Goal: Task Accomplishment & Management: Complete application form

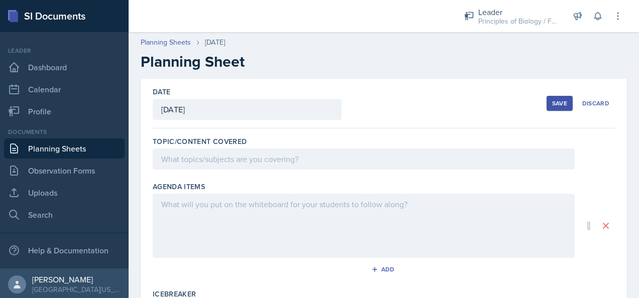
click at [183, 155] on div at bounding box center [364, 159] width 422 height 21
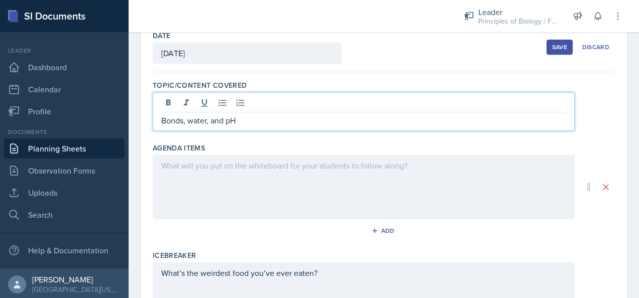
scroll to position [65, 0]
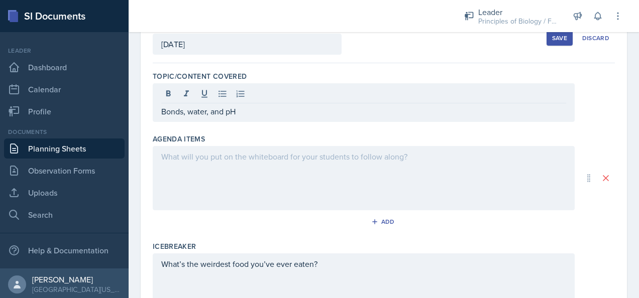
click at [161, 110] on div "Bonds, water, and pH" at bounding box center [364, 102] width 422 height 39
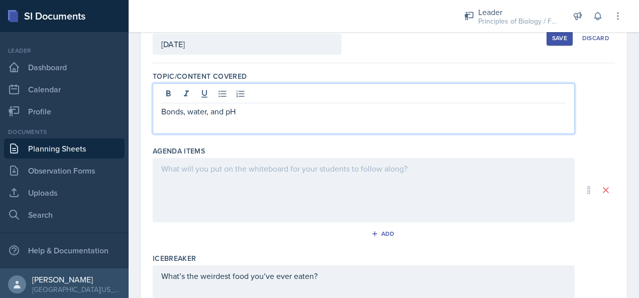
click at [162, 111] on p "Bonds, water, and pH" at bounding box center [363, 111] width 405 height 12
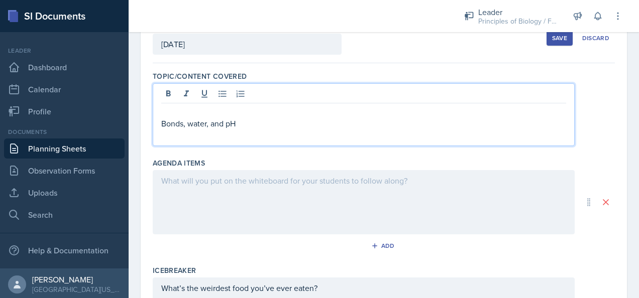
click at [166, 114] on p at bounding box center [363, 111] width 405 height 12
click at [171, 136] on p at bounding box center [363, 136] width 405 height 12
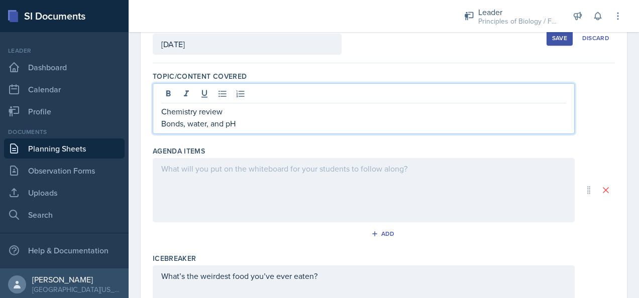
click at [241, 107] on p "Chemistry review" at bounding box center [363, 111] width 405 height 12
click at [302, 111] on p "Chemistry review: atomic #, atomic mass etc." at bounding box center [363, 111] width 405 height 12
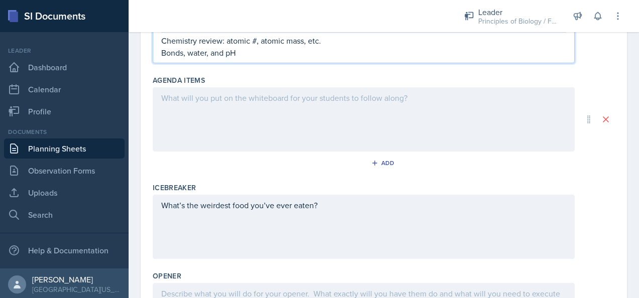
scroll to position [145, 0]
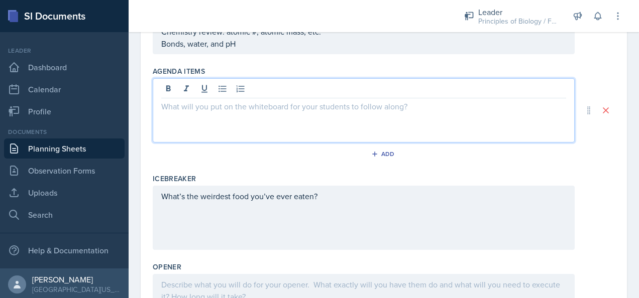
click at [223, 100] on p at bounding box center [363, 106] width 405 height 12
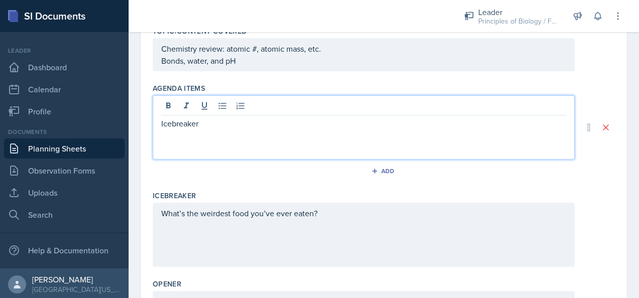
scroll to position [105, 0]
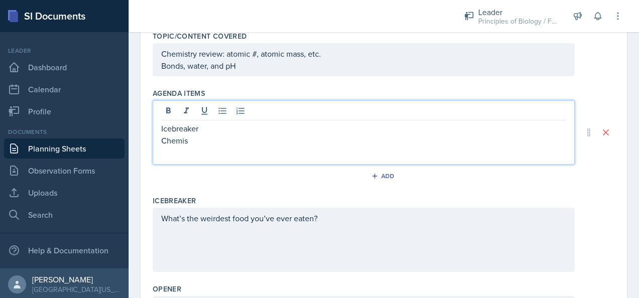
click at [195, 53] on p "Chemistry review: atomic #, atomic mass, etc." at bounding box center [363, 54] width 405 height 12
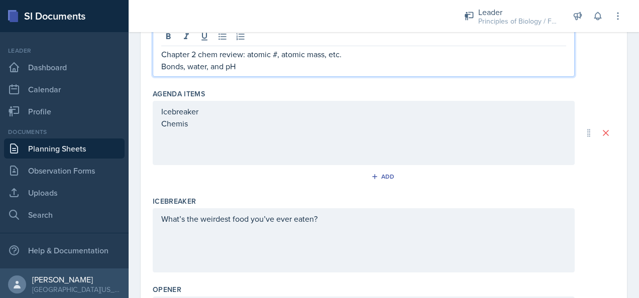
click at [195, 125] on div "Icebreaker Chemis" at bounding box center [363, 117] width 405 height 24
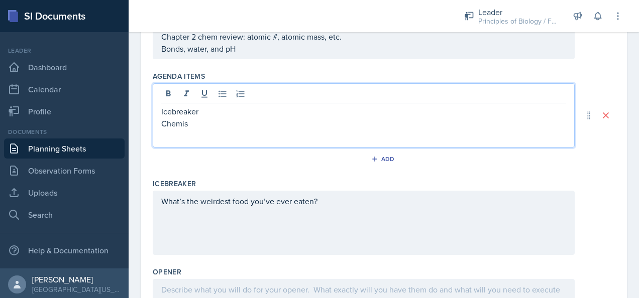
scroll to position [105, 0]
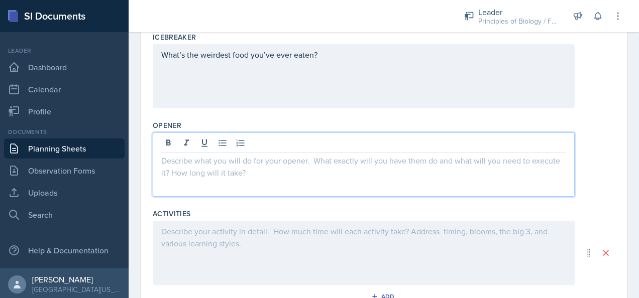
click at [223, 155] on p at bounding box center [363, 161] width 405 height 12
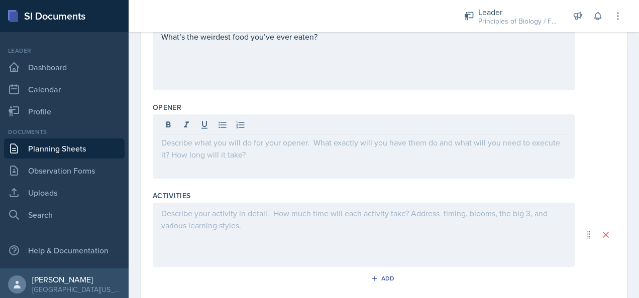
click at [182, 169] on div at bounding box center [364, 147] width 422 height 64
drag, startPoint x: 182, startPoint y: 169, endPoint x: 162, endPoint y: 143, distance: 32.9
click at [162, 143] on p at bounding box center [363, 143] width 405 height 12
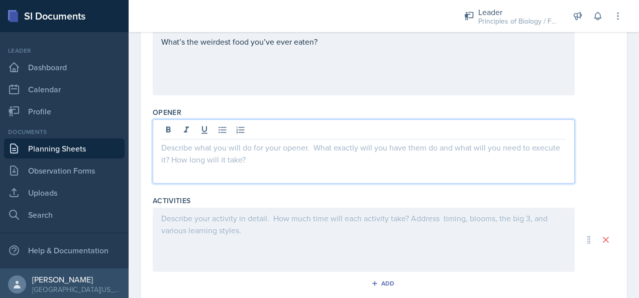
scroll to position [279, 0]
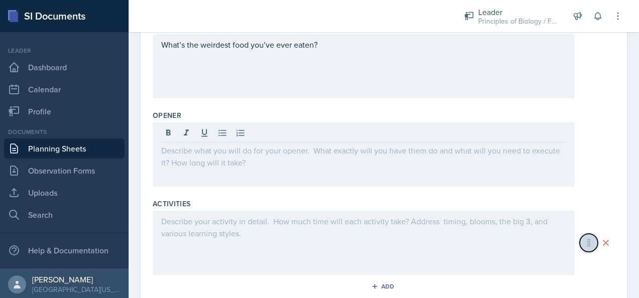
click at [584, 242] on icon at bounding box center [589, 243] width 10 height 10
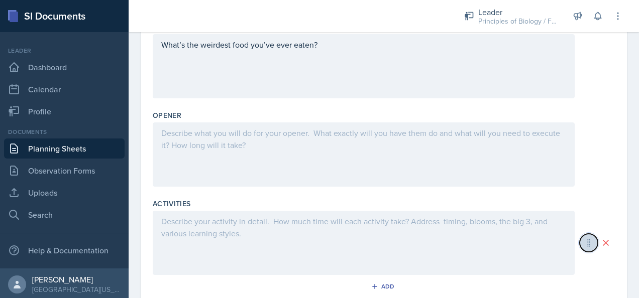
click at [584, 244] on icon at bounding box center [589, 243] width 10 height 10
click at [604, 241] on button at bounding box center [606, 243] width 18 height 18
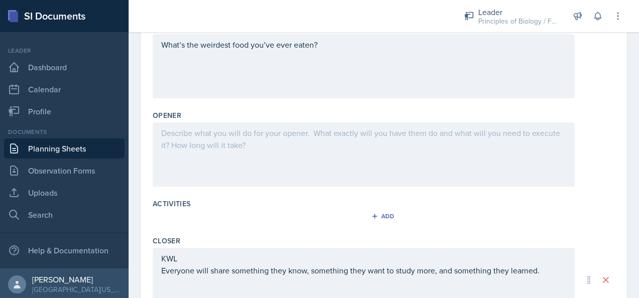
scroll to position [351, 0]
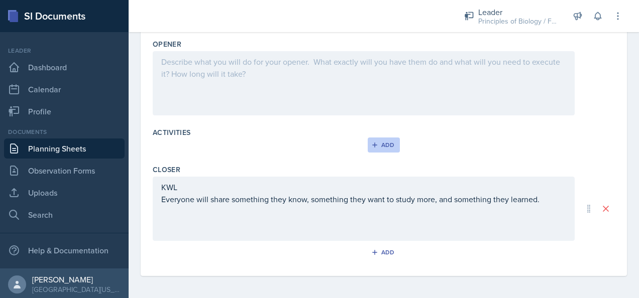
click at [382, 143] on div "Add" at bounding box center [384, 145] width 22 height 8
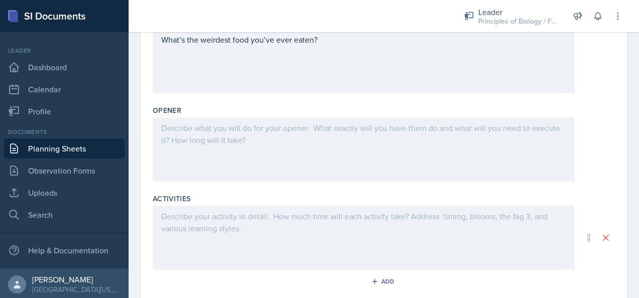
click at [220, 147] on div at bounding box center [364, 150] width 422 height 64
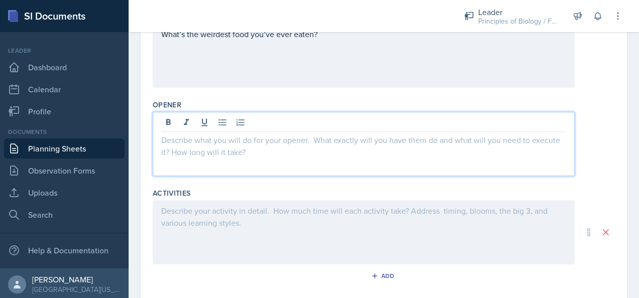
scroll to position [290, 0]
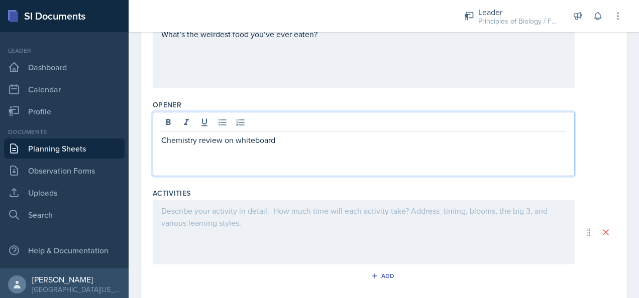
click at [284, 137] on p "Chemistry review on whiteboard" at bounding box center [363, 140] width 405 height 12
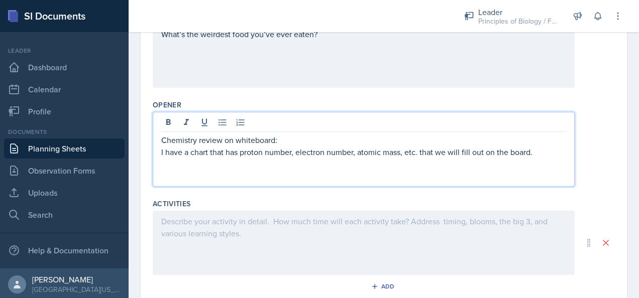
click at [216, 220] on div at bounding box center [364, 243] width 422 height 64
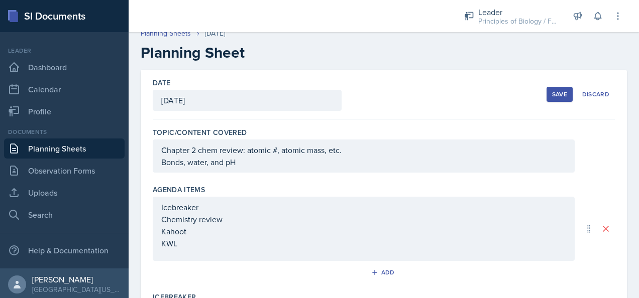
scroll to position [48, 0]
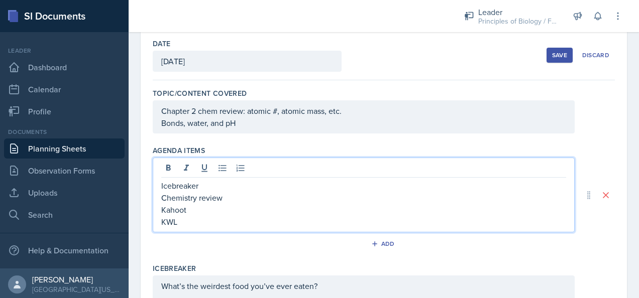
click at [216, 180] on p "Icebreaker" at bounding box center [363, 186] width 405 height 12
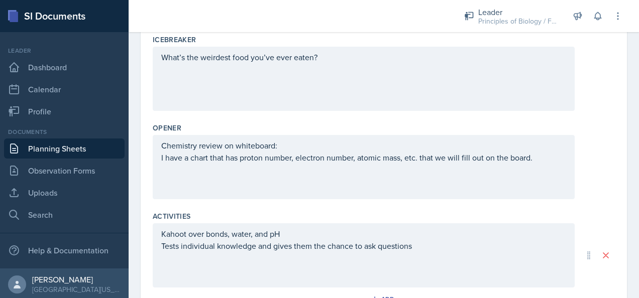
scroll to position [279, 0]
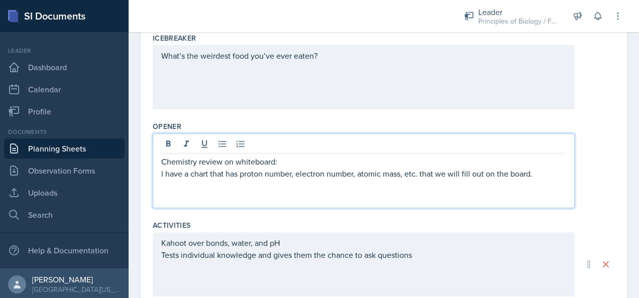
click at [417, 168] on p "I have a chart that has proton number, electron number, atomic mass, etc. that …" at bounding box center [363, 174] width 405 height 12
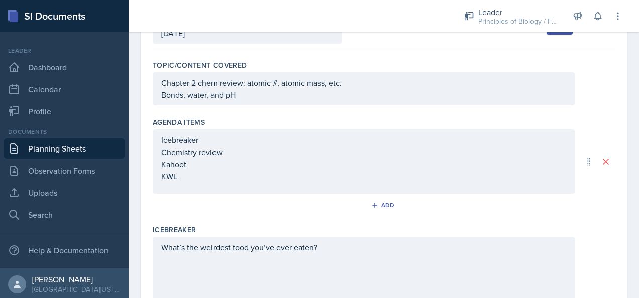
scroll to position [93, 0]
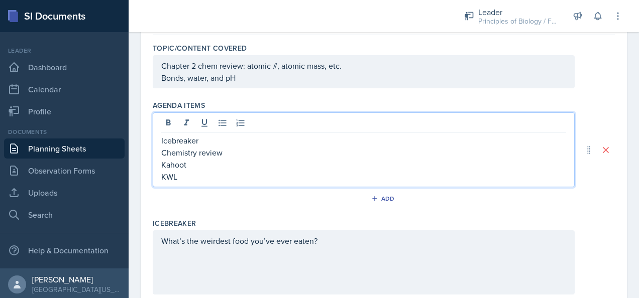
click at [212, 171] on p "KWL" at bounding box center [363, 177] width 405 height 12
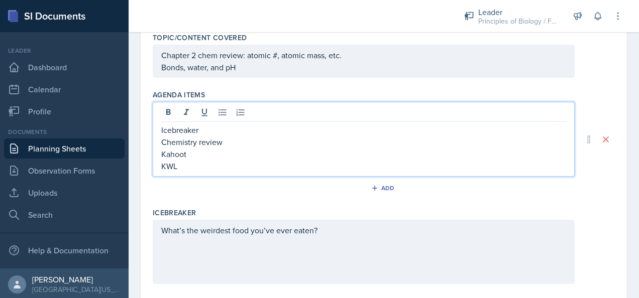
scroll to position [0, 0]
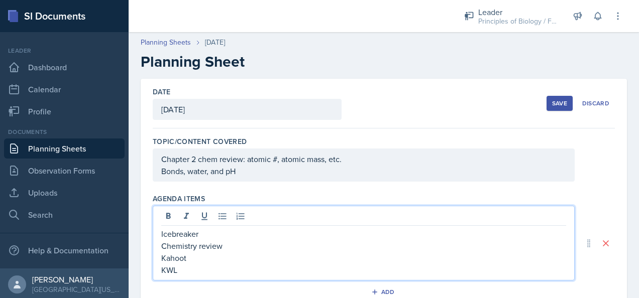
click at [552, 101] on div "Save" at bounding box center [559, 103] width 15 height 8
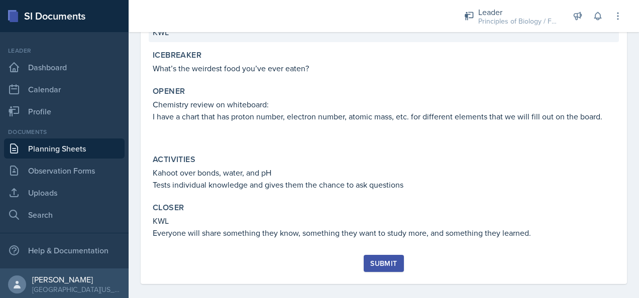
scroll to position [208, 0]
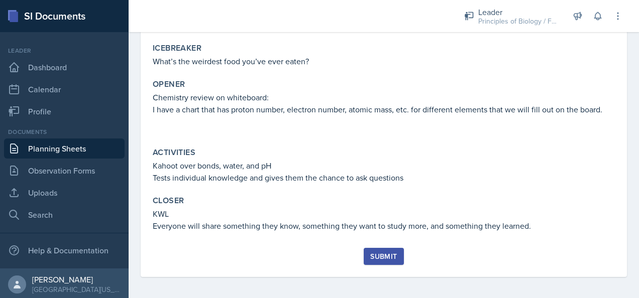
click at [380, 258] on div "Submit" at bounding box center [383, 257] width 27 height 8
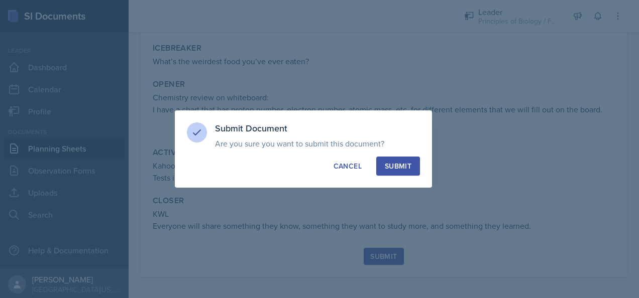
click at [401, 168] on div "Submit" at bounding box center [398, 166] width 27 height 10
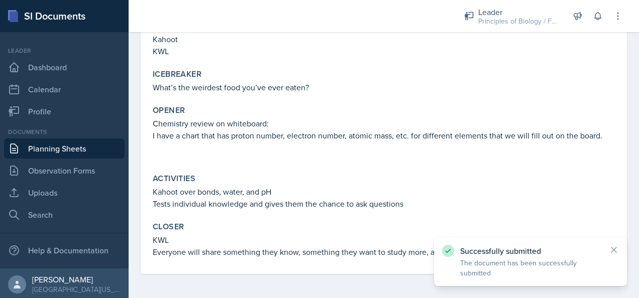
scroll to position [182, 0]
click at [51, 147] on link "Planning Sheets" at bounding box center [64, 149] width 121 height 20
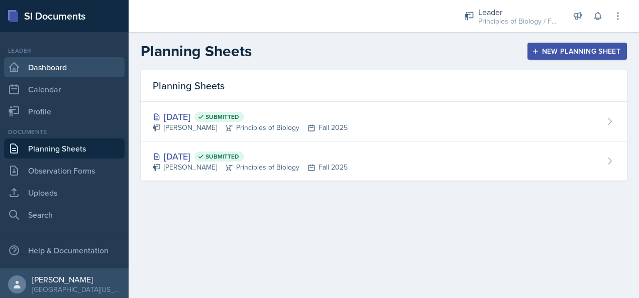
click at [52, 68] on link "Dashboard" at bounding box center [64, 67] width 121 height 20
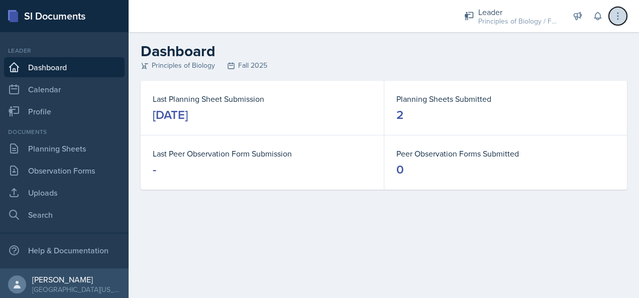
click at [617, 14] on icon at bounding box center [618, 16] width 10 height 10
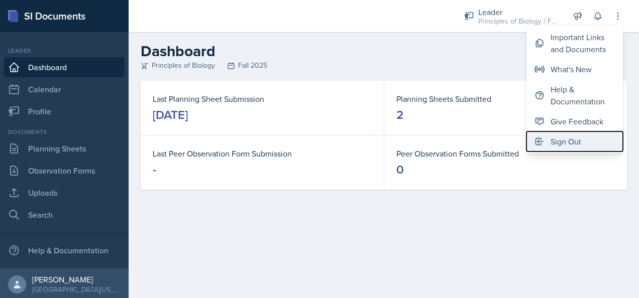
click at [551, 145] on div "Sign Out" at bounding box center [566, 142] width 31 height 12
